Goal: Information Seeking & Learning: Learn about a topic

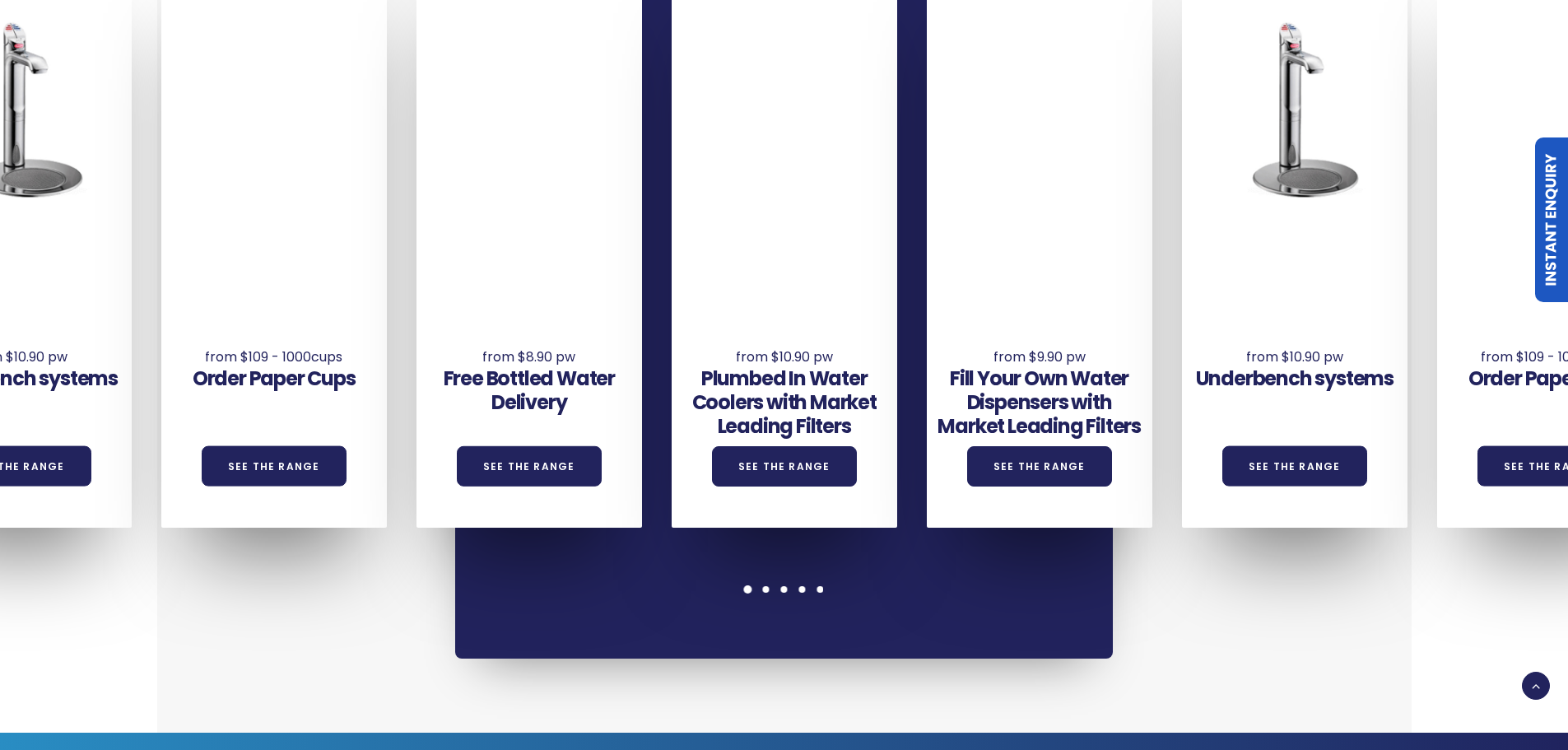
scroll to position [1235, 0]
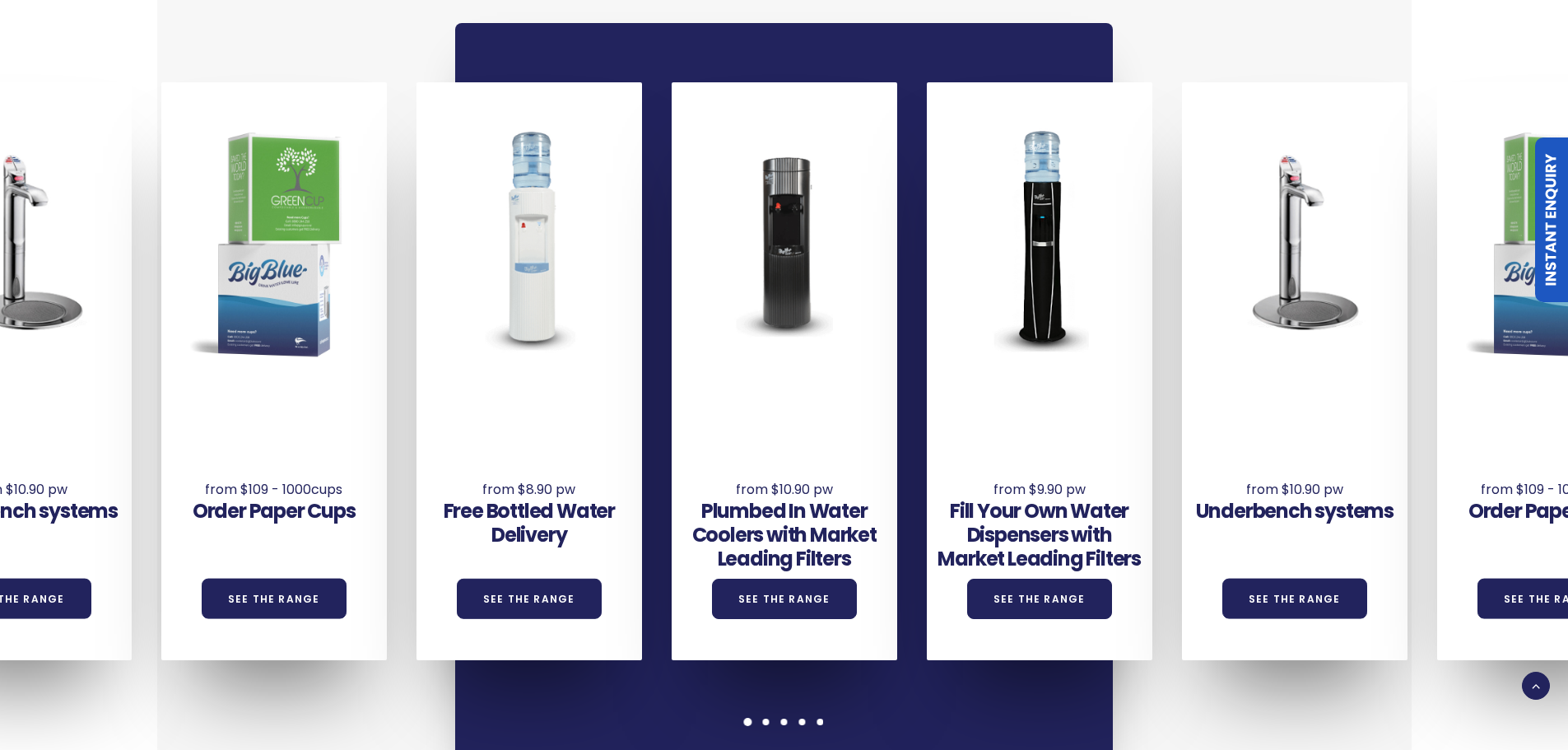
click at [742, 718] on div at bounding box center [748, 722] width 18 height 8
click at [767, 718] on span at bounding box center [766, 722] width 8 height 8
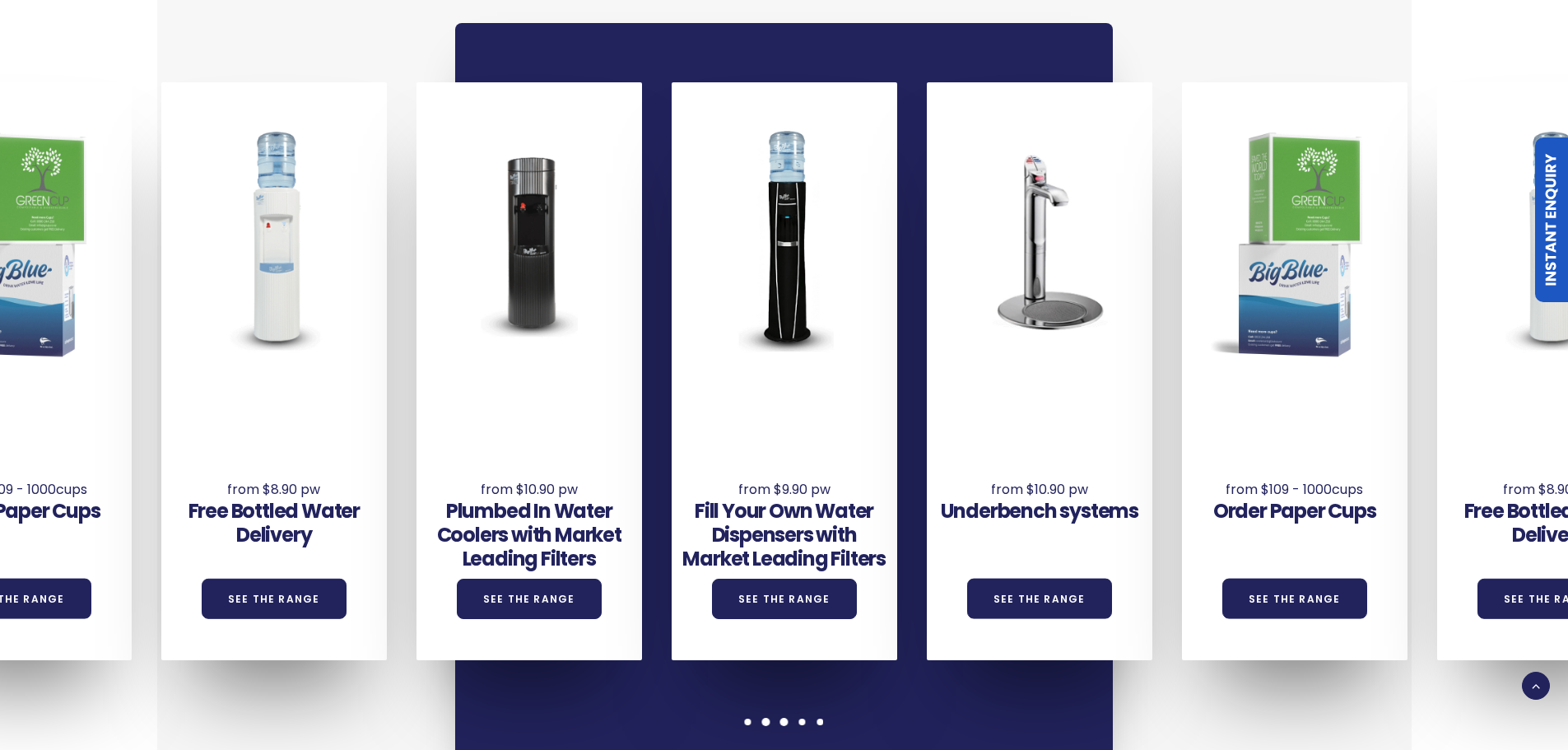
click at [781, 718] on span at bounding box center [784, 722] width 8 height 8
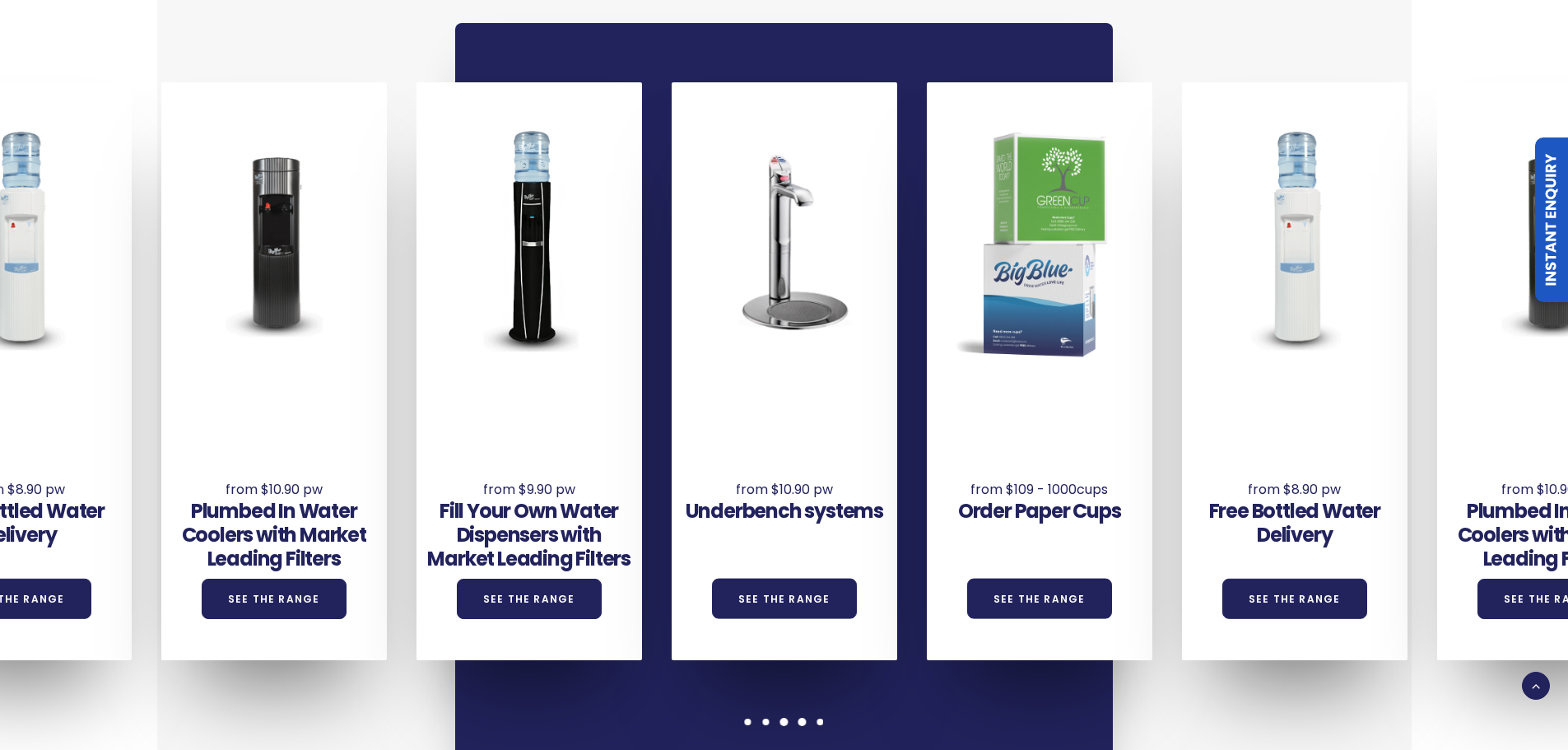
click at [801, 718] on span at bounding box center [802, 722] width 8 height 8
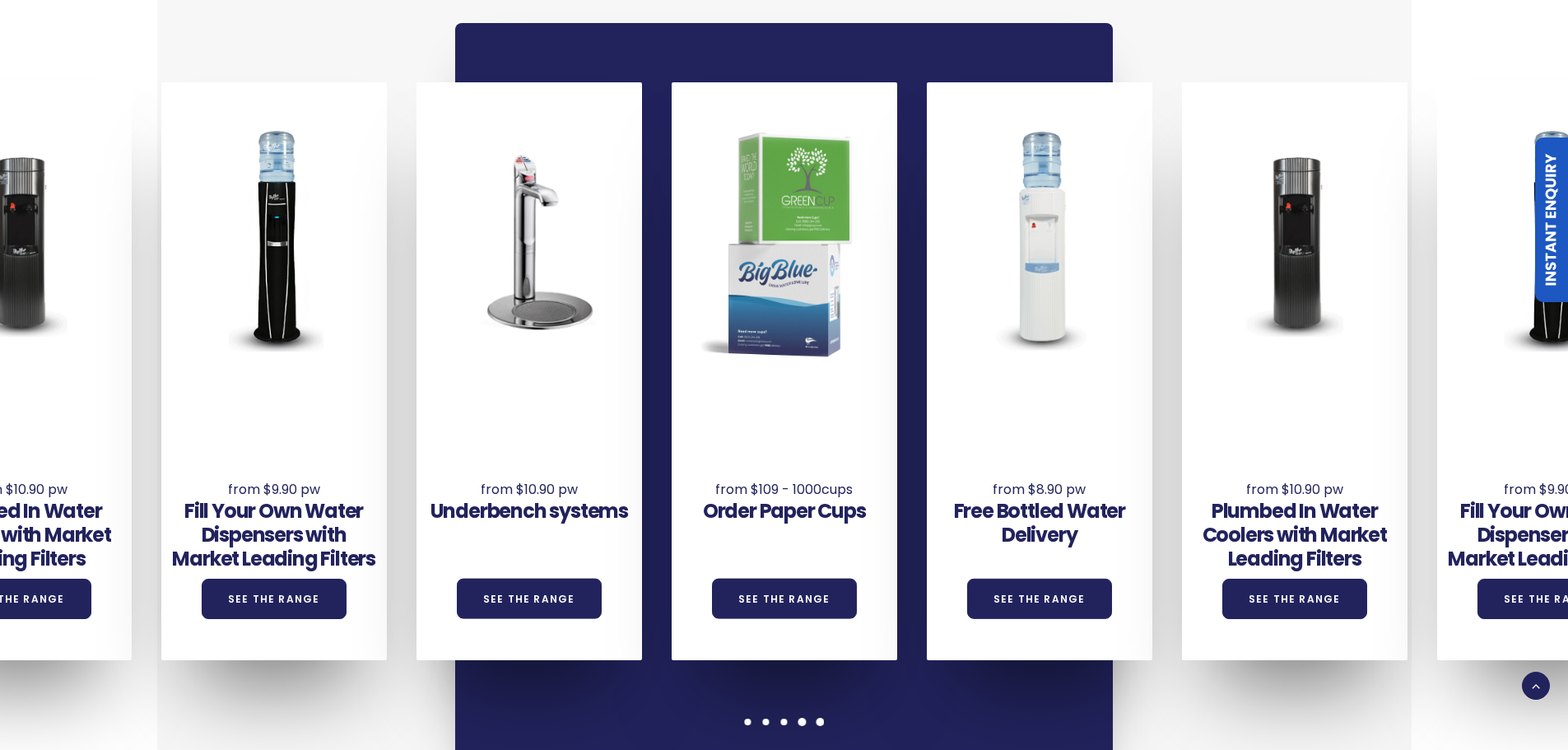
click at [818, 718] on span at bounding box center [820, 722] width 8 height 8
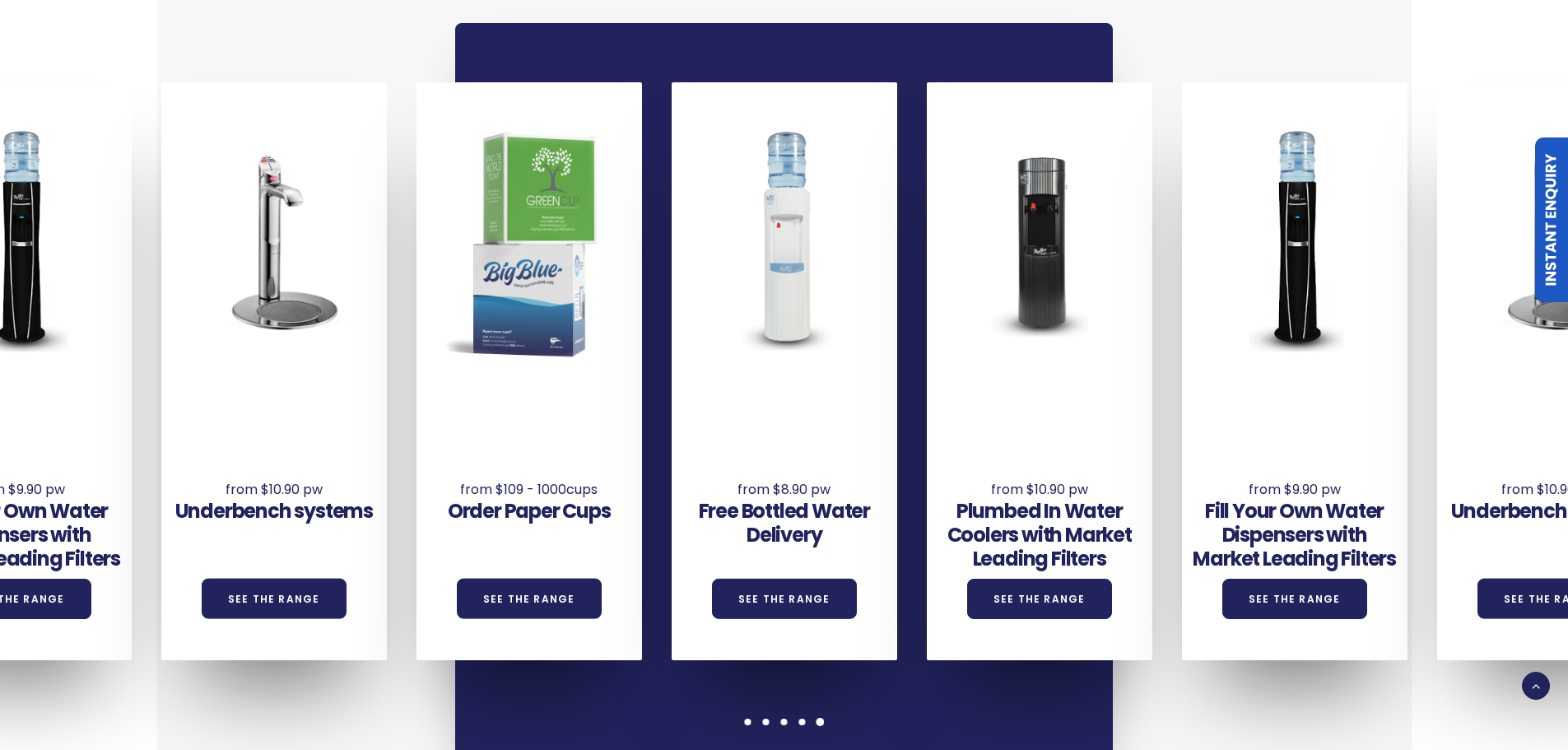
click at [818, 718] on span at bounding box center [820, 722] width 8 height 8
click at [1017, 579] on link "See the Range" at bounding box center [1040, 599] width 145 height 40
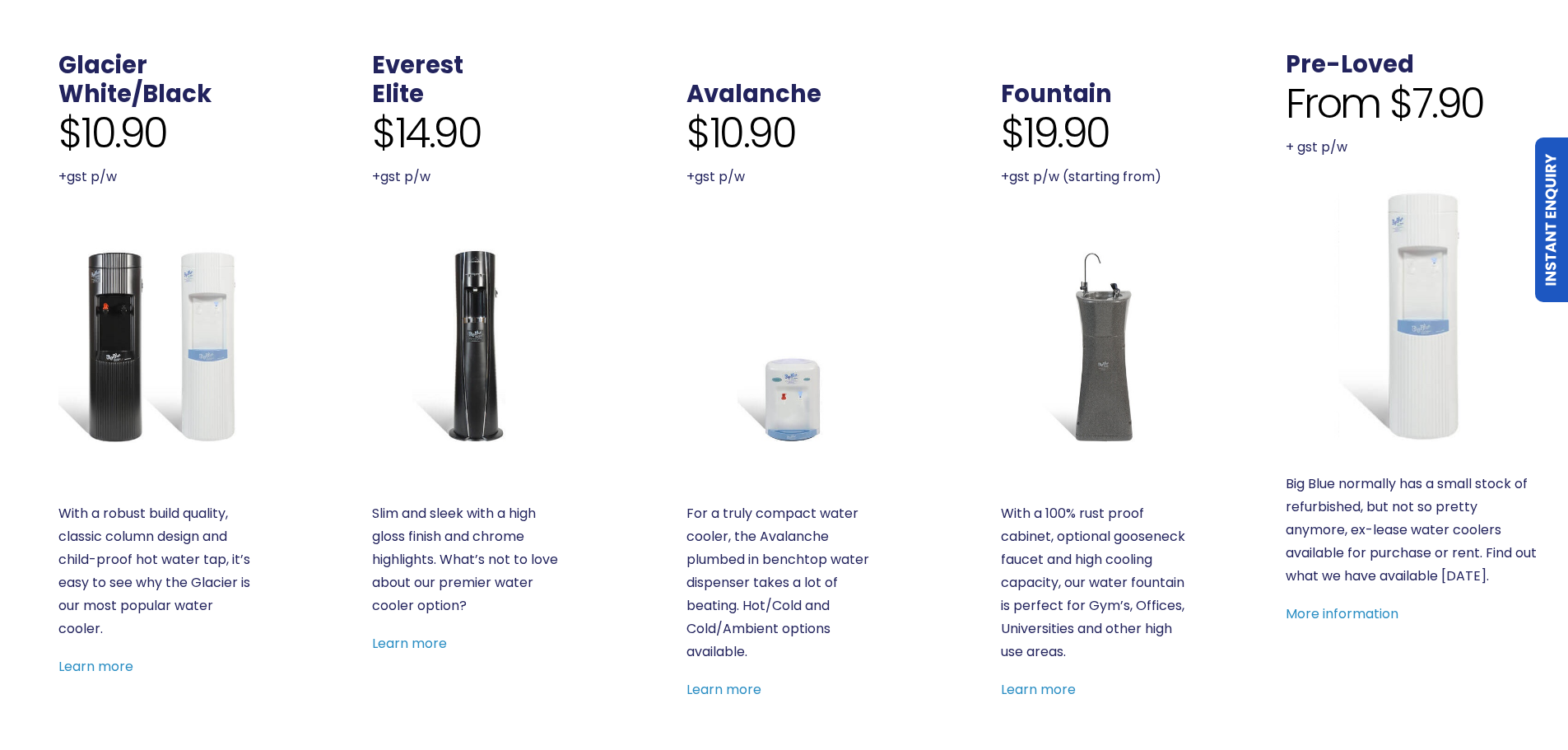
scroll to position [742, 0]
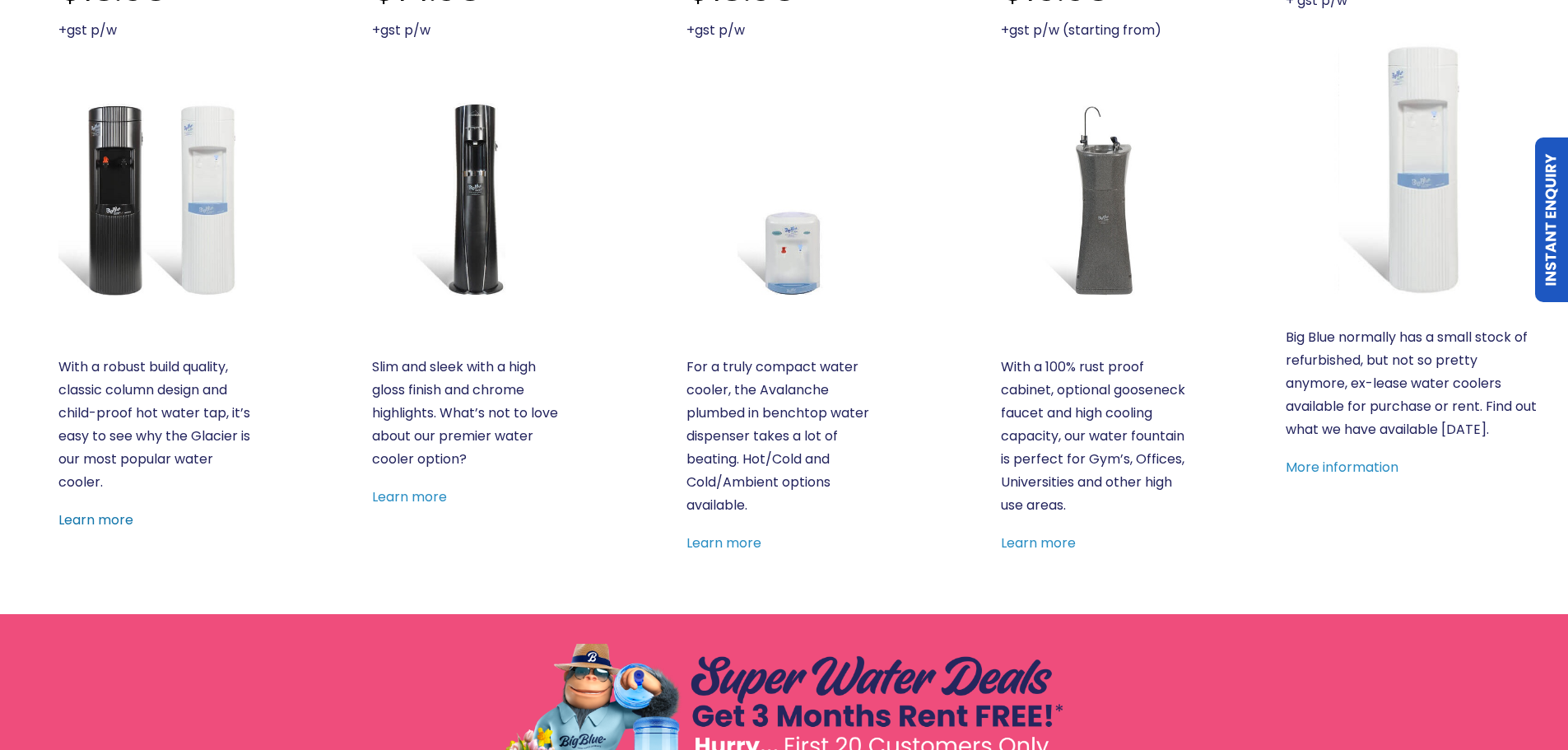
click at [90, 523] on link "Learn more" at bounding box center [96, 520] width 75 height 19
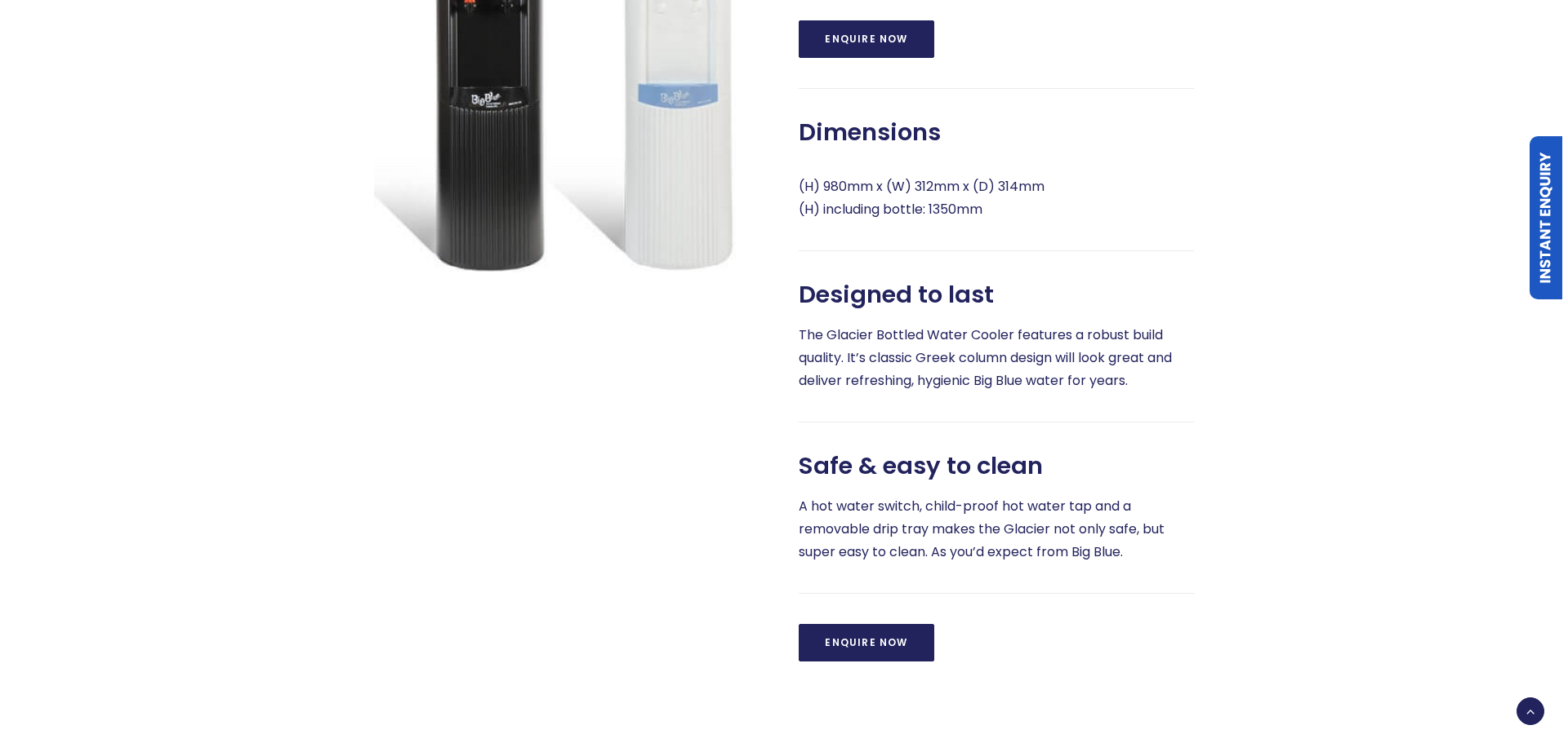
scroll to position [1142, 0]
